Goal: Task Accomplishment & Management: Manage account settings

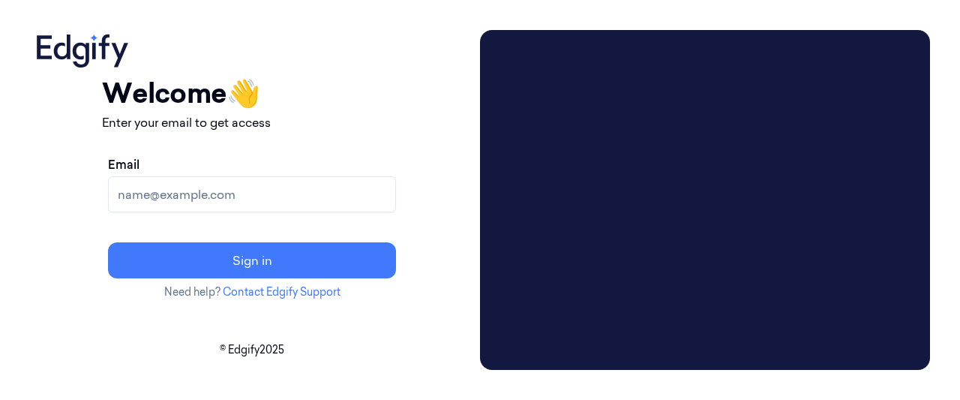
click at [315, 199] on input "Email" at bounding box center [252, 194] width 288 height 36
click at [258, 203] on input "Email" at bounding box center [252, 194] width 288 height 36
paste input "[PERSON_NAME][EMAIL_ADDRESS][PERSON_NAME][DOMAIN_NAME]"
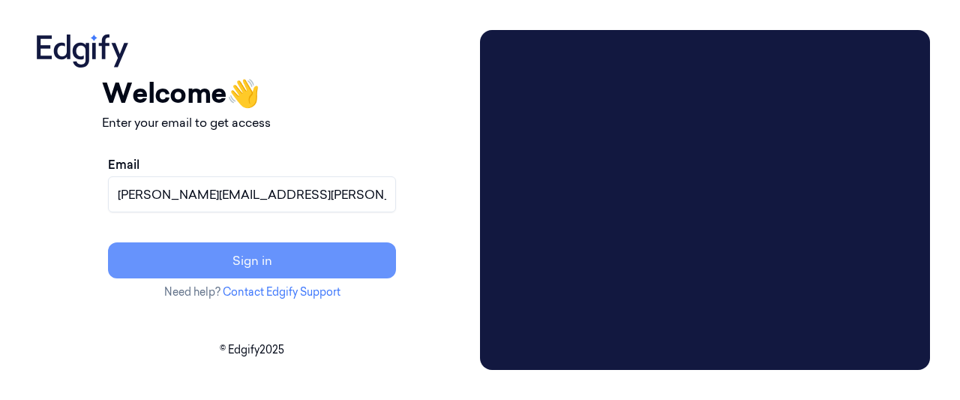
type input "[PERSON_NAME][EMAIL_ADDRESS][PERSON_NAME][DOMAIN_NAME]"
click at [324, 258] on button "Sign in" at bounding box center [252, 260] width 288 height 36
